Goal: Check status: Check status

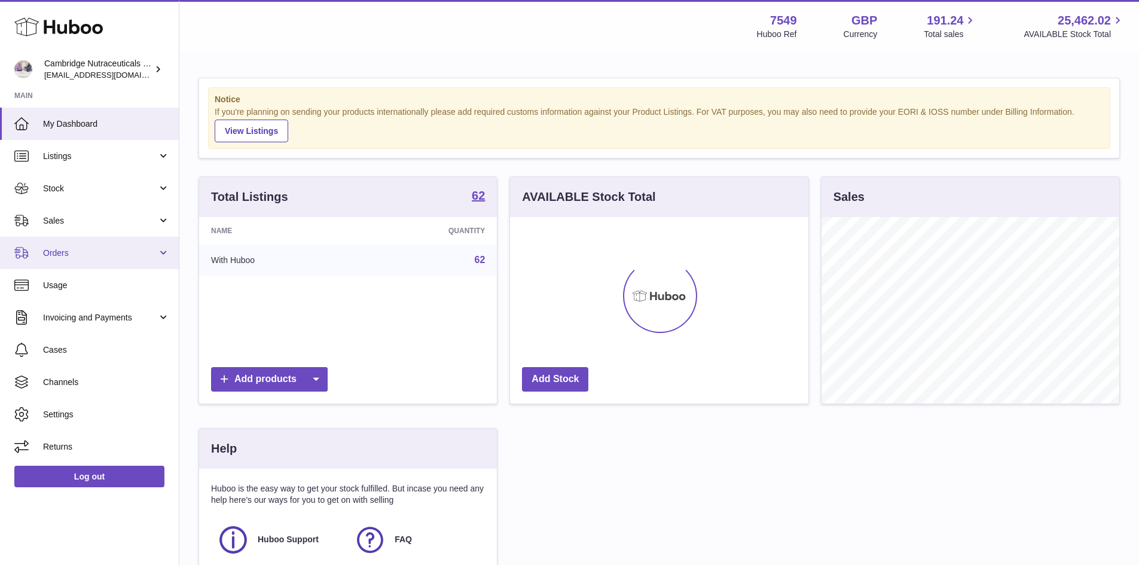
scroll to position [187, 298]
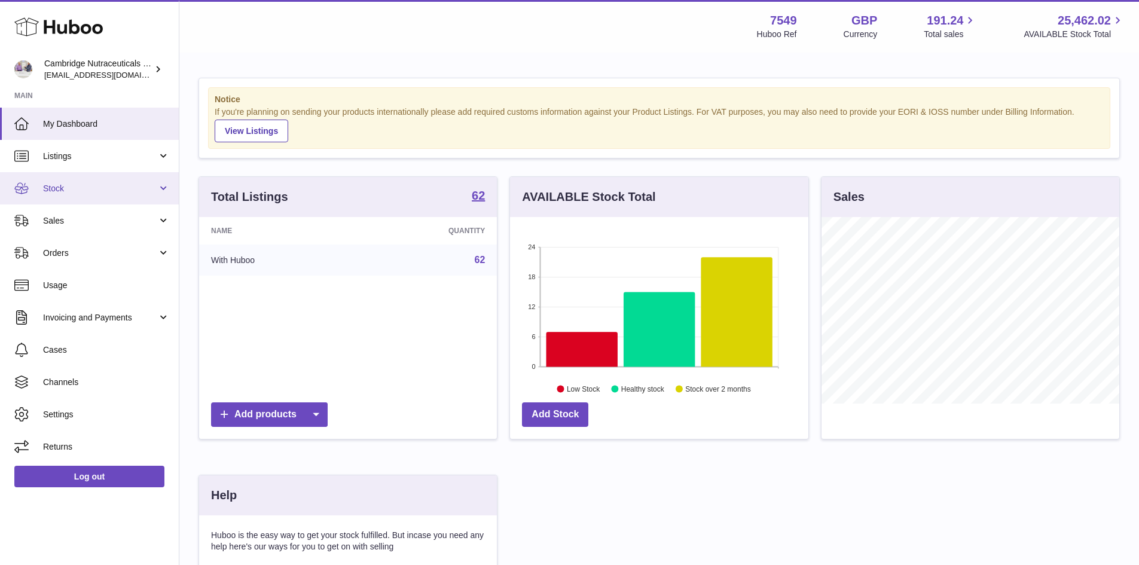
click at [108, 184] on span "Stock" at bounding box center [100, 188] width 114 height 11
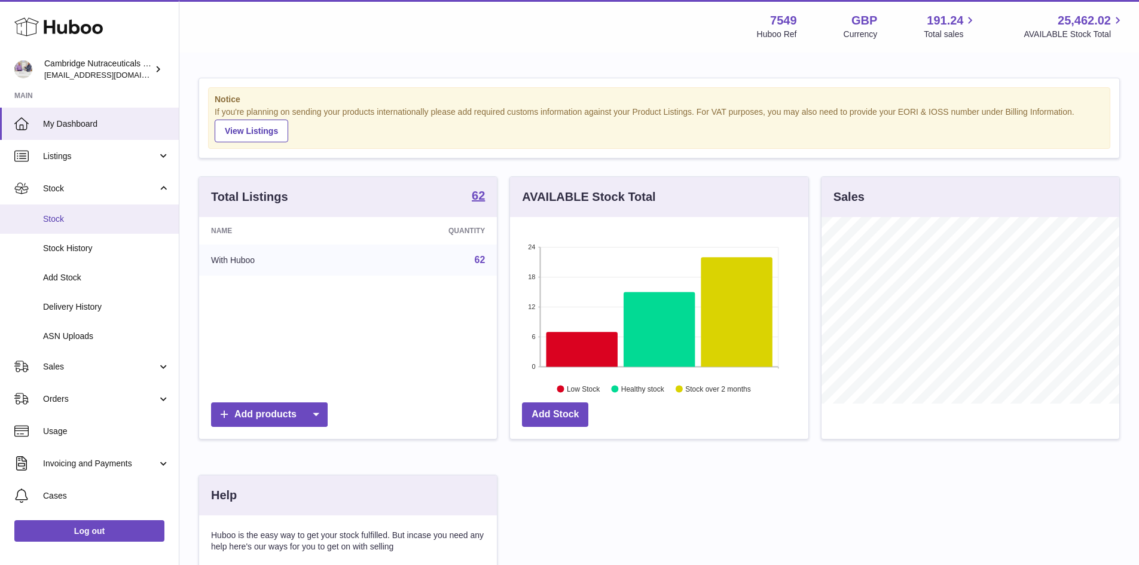
click at [94, 225] on link "Stock" at bounding box center [89, 218] width 179 height 29
click at [63, 220] on span "Stock" at bounding box center [106, 218] width 127 height 11
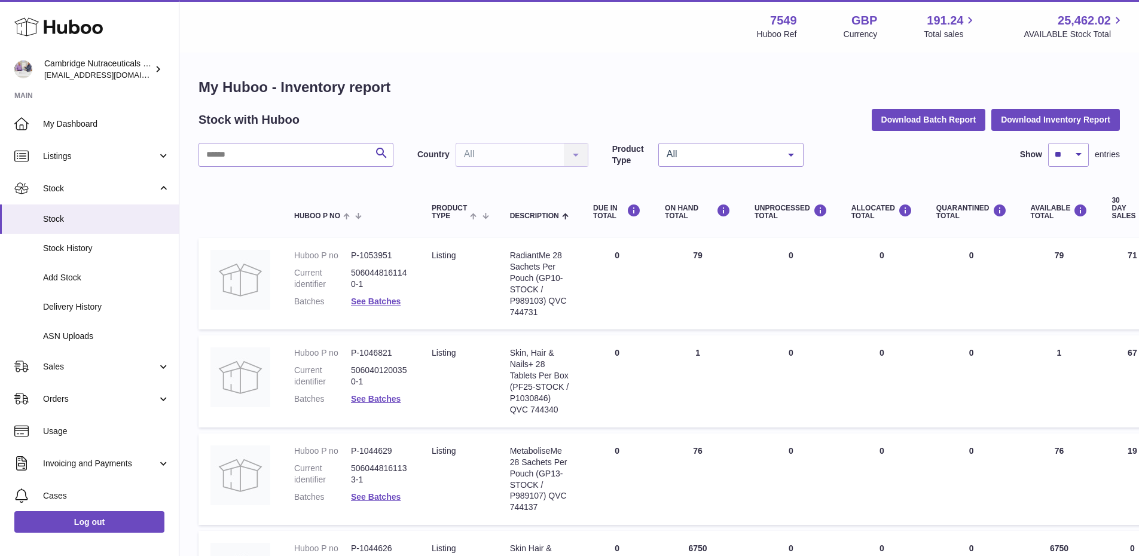
drag, startPoint x: 267, startPoint y: 140, endPoint x: 260, endPoint y: 149, distance: 11.6
click at [259, 151] on input "text" at bounding box center [296, 155] width 195 height 24
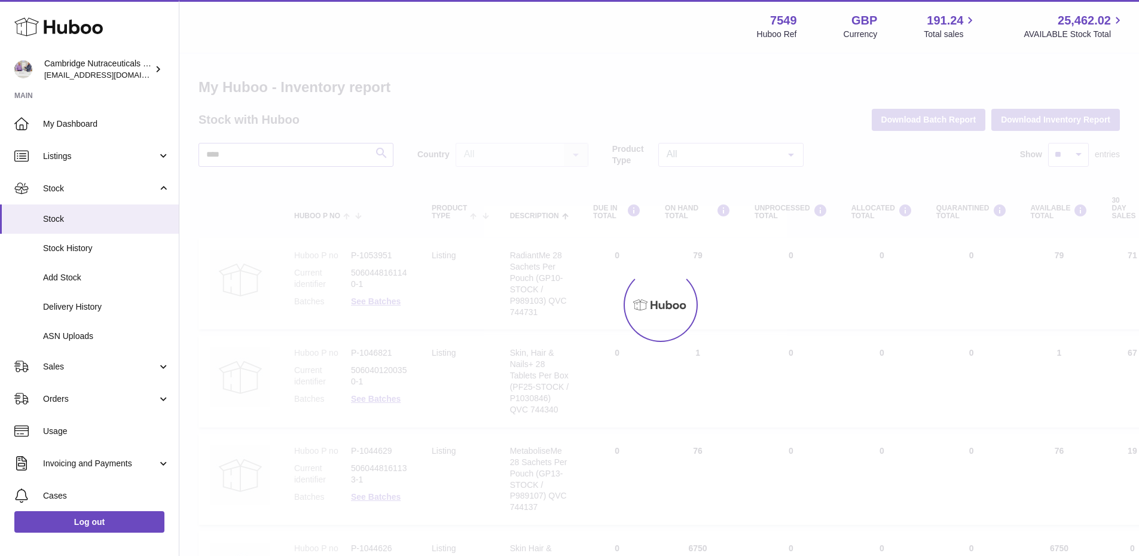
type input "****"
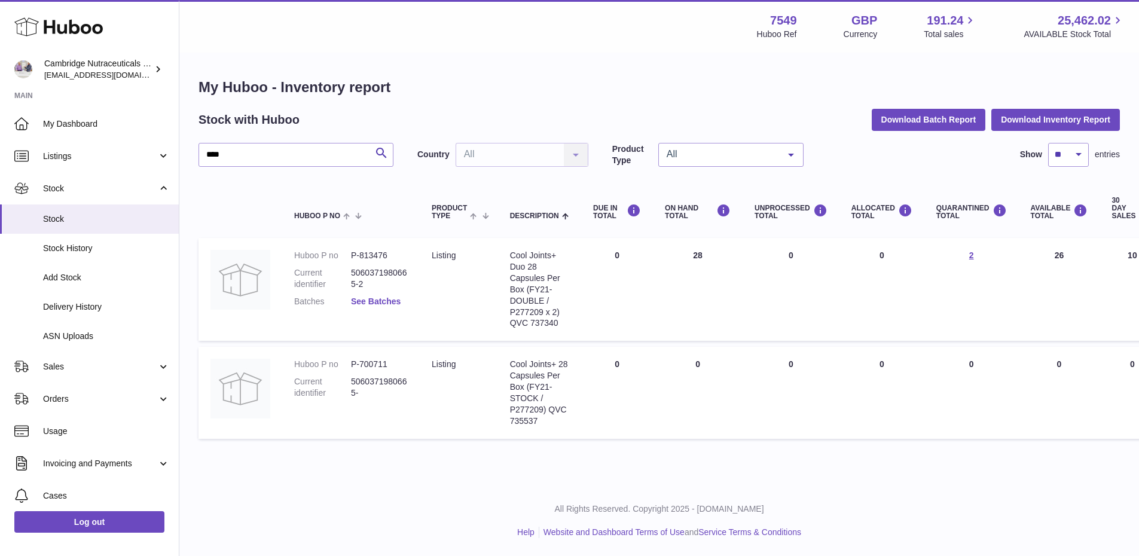
click at [383, 298] on link "See Batches" at bounding box center [376, 302] width 50 height 10
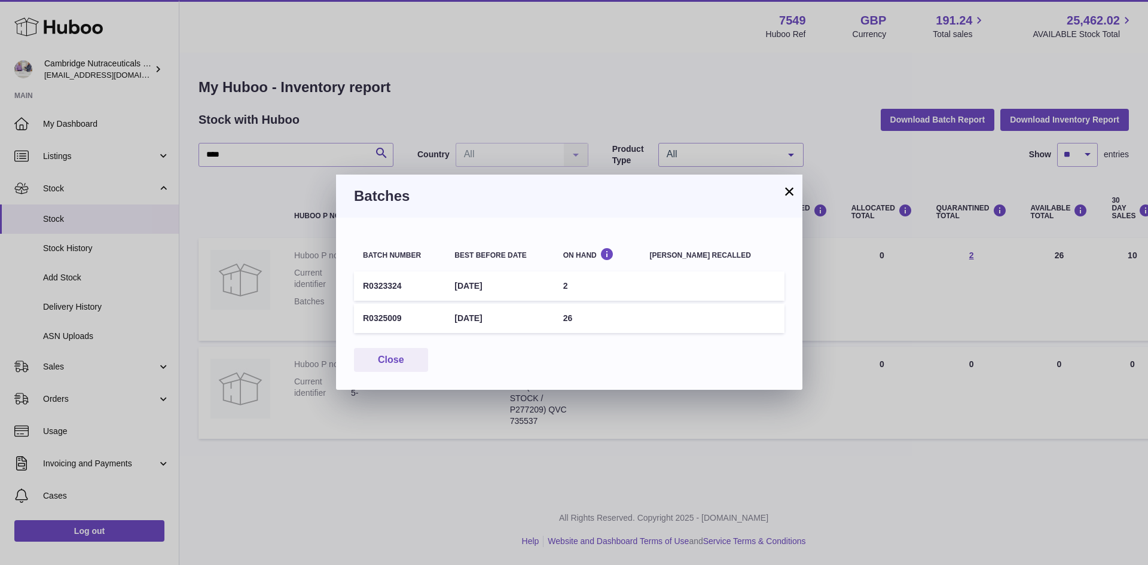
click at [789, 184] on button "×" at bounding box center [789, 191] width 14 height 14
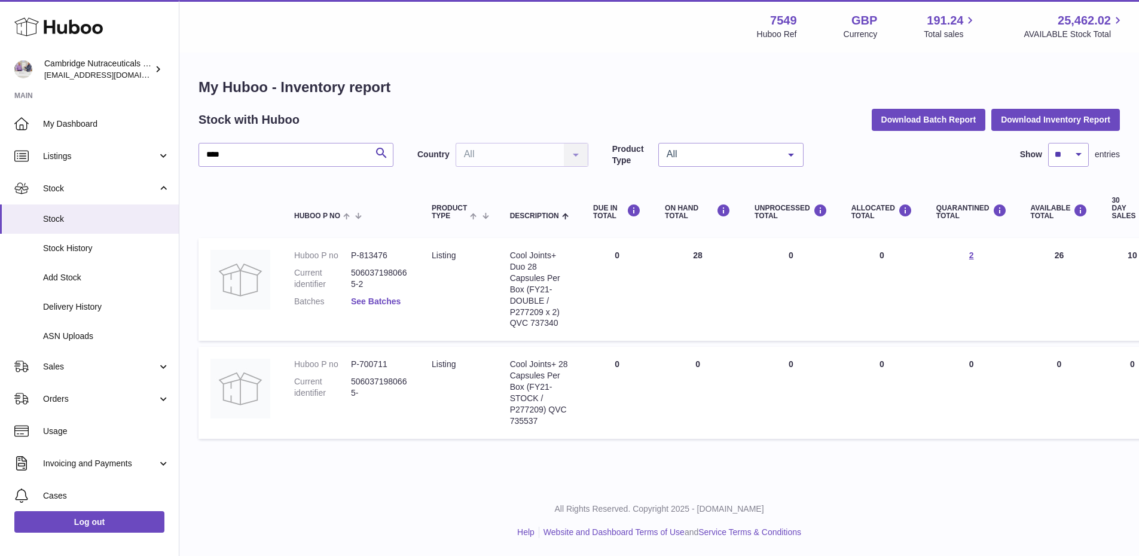
click at [379, 300] on link "See Batches" at bounding box center [376, 302] width 50 height 10
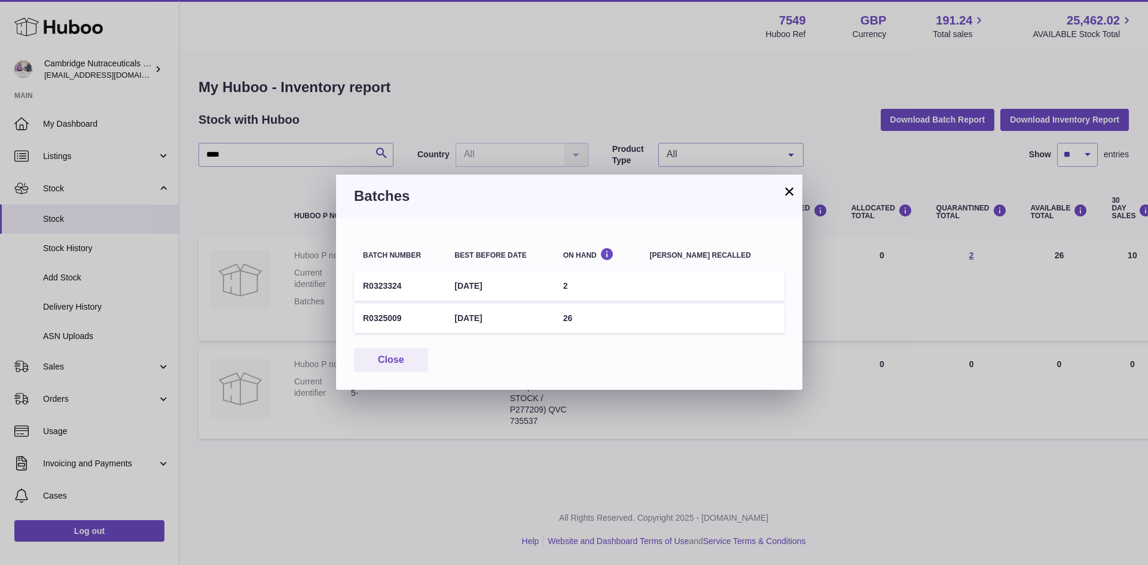
click at [786, 187] on button "×" at bounding box center [789, 191] width 14 height 14
